Goal: Check status

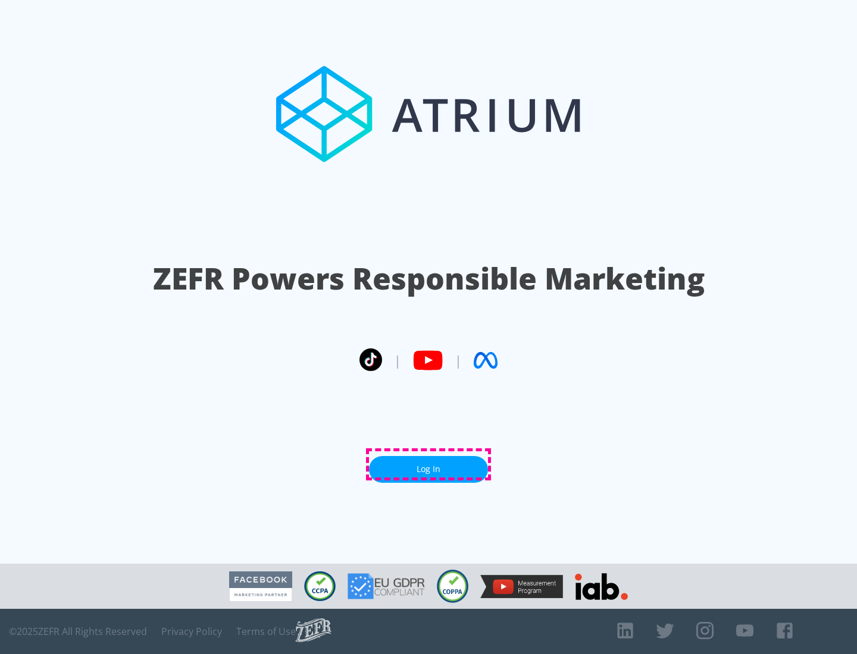
click at [428, 465] on link "Log In" at bounding box center [428, 469] width 119 height 27
